Goal: Check status: Check status

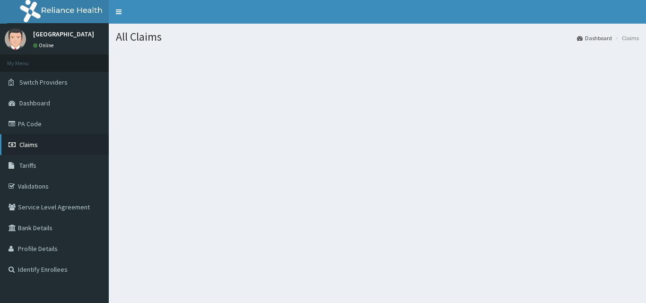
click at [35, 143] on span "Claims" at bounding box center [28, 144] width 18 height 9
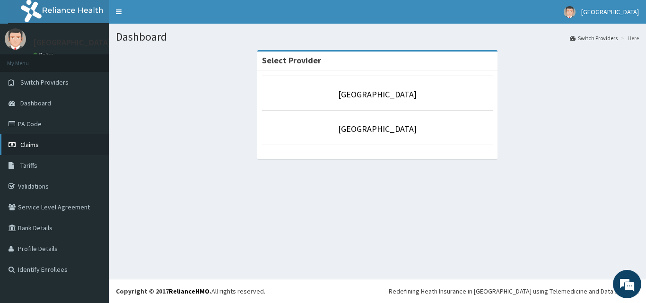
click at [38, 142] on span "Claims" at bounding box center [29, 144] width 18 height 9
